Goal: Task Accomplishment & Management: Manage account settings

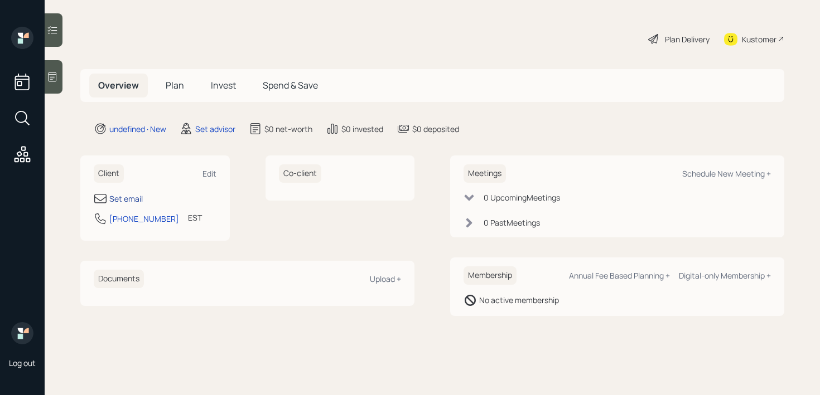
click at [129, 199] on div "Set email" at bounding box center [125, 199] width 33 height 12
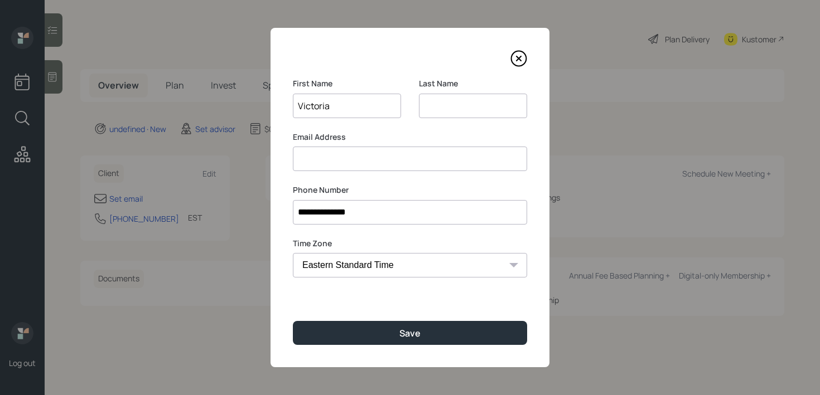
type input "Victoria"
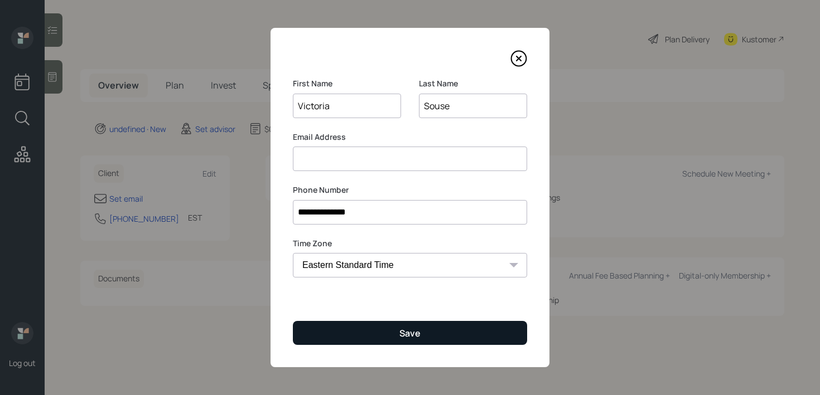
type input "Souse"
click at [436, 328] on button "Save" at bounding box center [410, 333] width 234 height 24
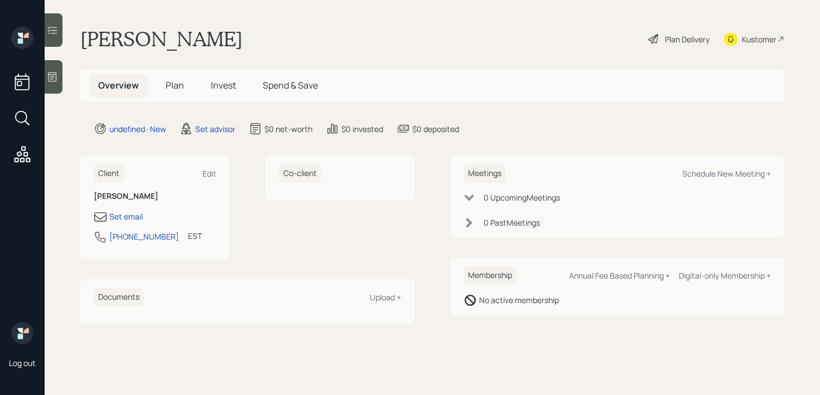
click at [47, 67] on div at bounding box center [54, 76] width 18 height 33
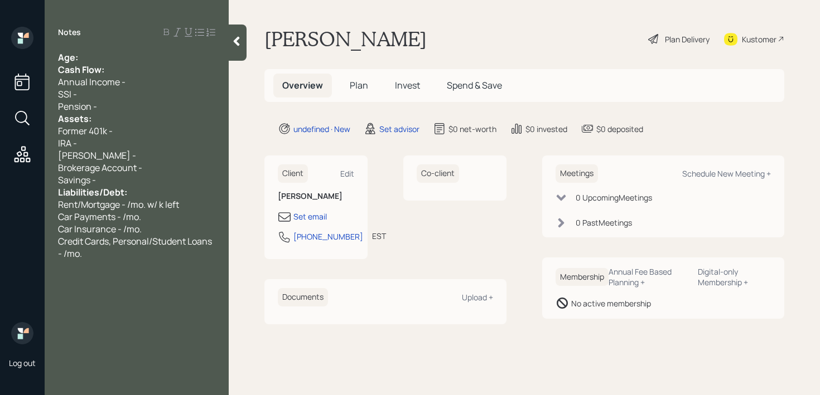
click at [162, 62] on div "Age:" at bounding box center [136, 57] width 157 height 12
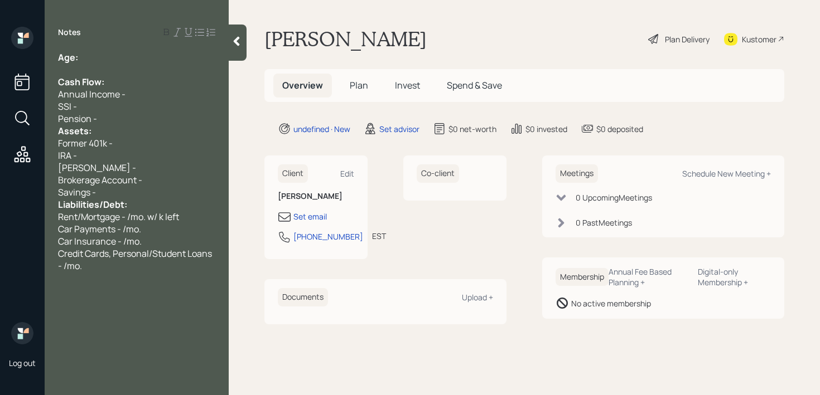
click at [138, 117] on div "Pension -" at bounding box center [136, 119] width 157 height 12
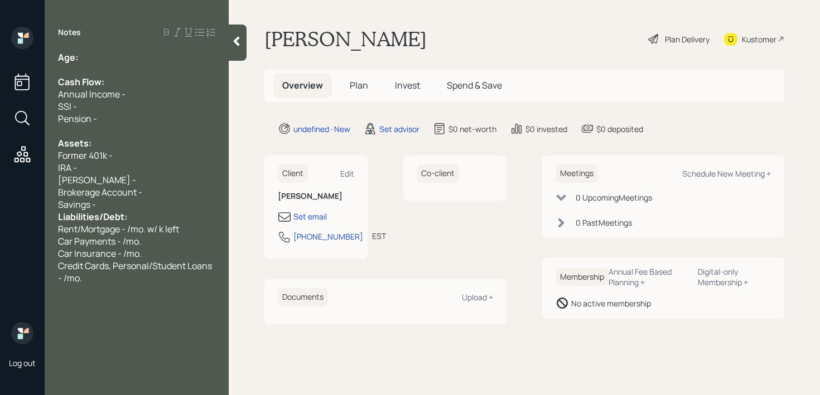
click at [131, 212] on div "Liabilities/Debt:" at bounding box center [136, 217] width 157 height 12
click at [139, 203] on div "Savings -" at bounding box center [136, 204] width 157 height 12
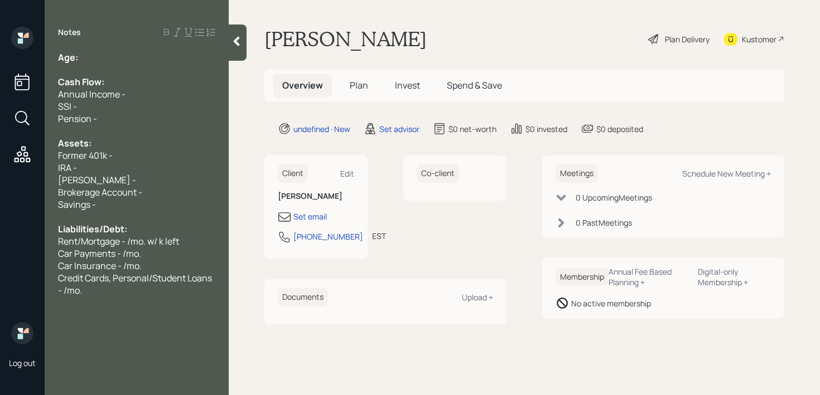
click at [149, 76] on div "Cash Flow:" at bounding box center [136, 82] width 157 height 12
click at [152, 56] on div "Age:" at bounding box center [136, 57] width 157 height 12
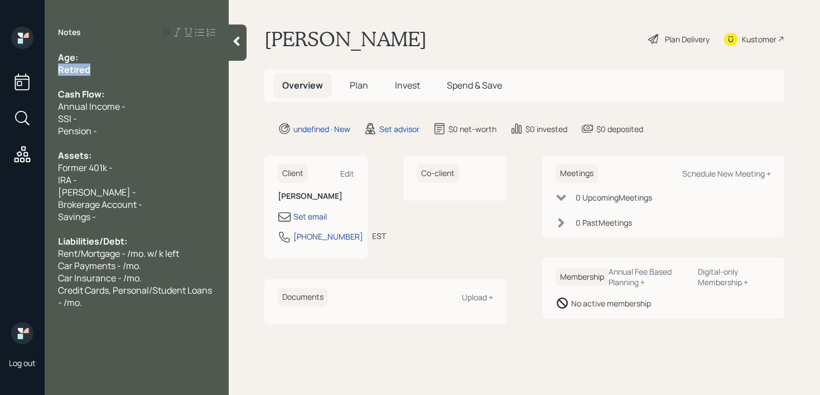
drag, startPoint x: 101, startPoint y: 69, endPoint x: 37, endPoint y: 69, distance: 64.7
click at [37, 69] on div "Log out Notes Age: Retired Cash Flow: Annual Income - SSI - Pension - Assets: F…" at bounding box center [410, 197] width 820 height 395
click at [117, 71] on div "Retired" at bounding box center [136, 70] width 157 height 12
click at [130, 57] on div "Age:" at bounding box center [136, 57] width 157 height 12
drag, startPoint x: 93, startPoint y: 57, endPoint x: 81, endPoint y: 57, distance: 11.2
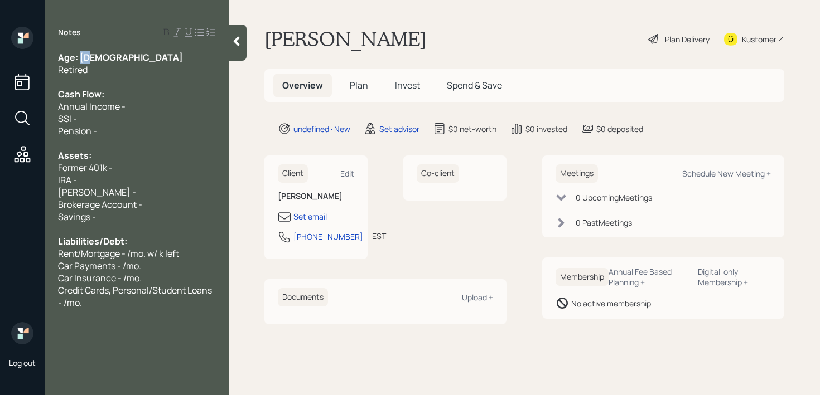
click at [81, 57] on div "Age: [DEMOGRAPHIC_DATA]" at bounding box center [136, 57] width 157 height 12
click at [166, 96] on div "Cash Flow:" at bounding box center [136, 94] width 157 height 12
click at [161, 108] on div "Annual Income -" at bounding box center [136, 106] width 157 height 12
click at [161, 109] on div "Annual Income -" at bounding box center [136, 106] width 157 height 12
click at [134, 130] on div "Pension -" at bounding box center [136, 131] width 157 height 12
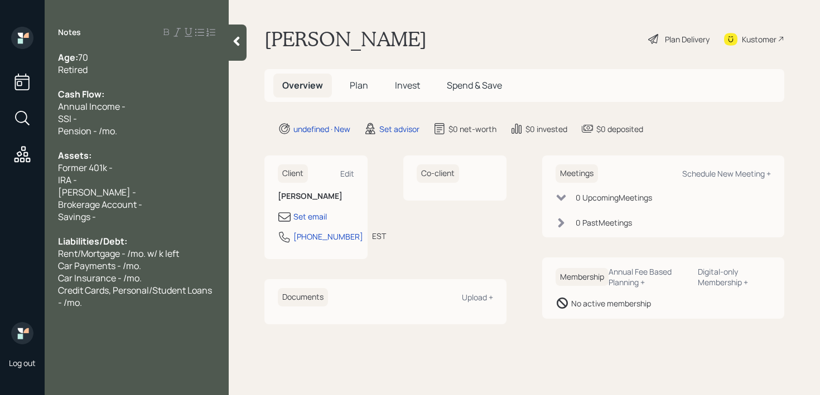
click at [114, 116] on div "SSI -" at bounding box center [136, 119] width 157 height 12
click at [130, 163] on div "Former 401k -" at bounding box center [136, 168] width 157 height 12
